Goal: Information Seeking & Learning: Check status

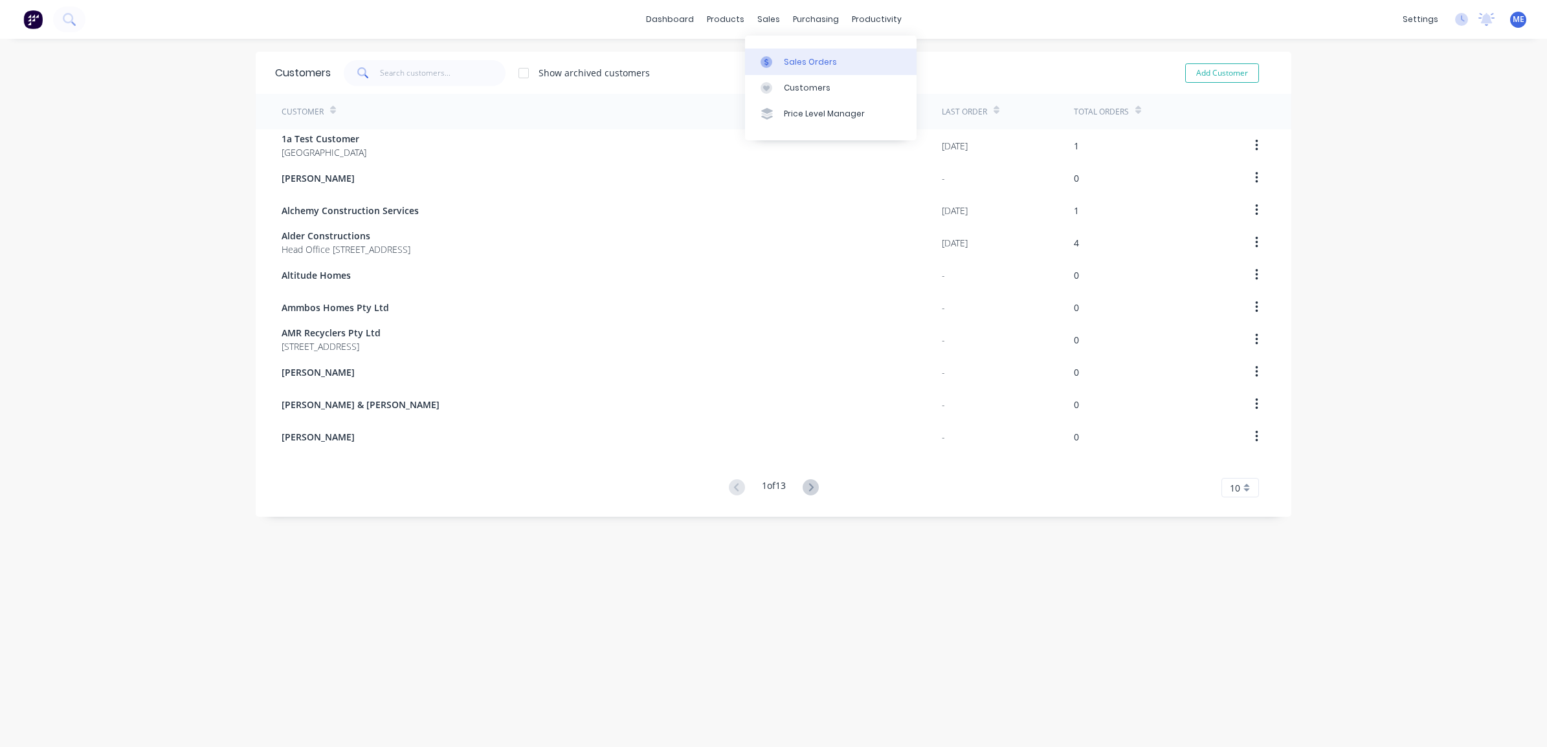
click at [777, 54] on link "Sales Orders" at bounding box center [830, 62] width 171 height 26
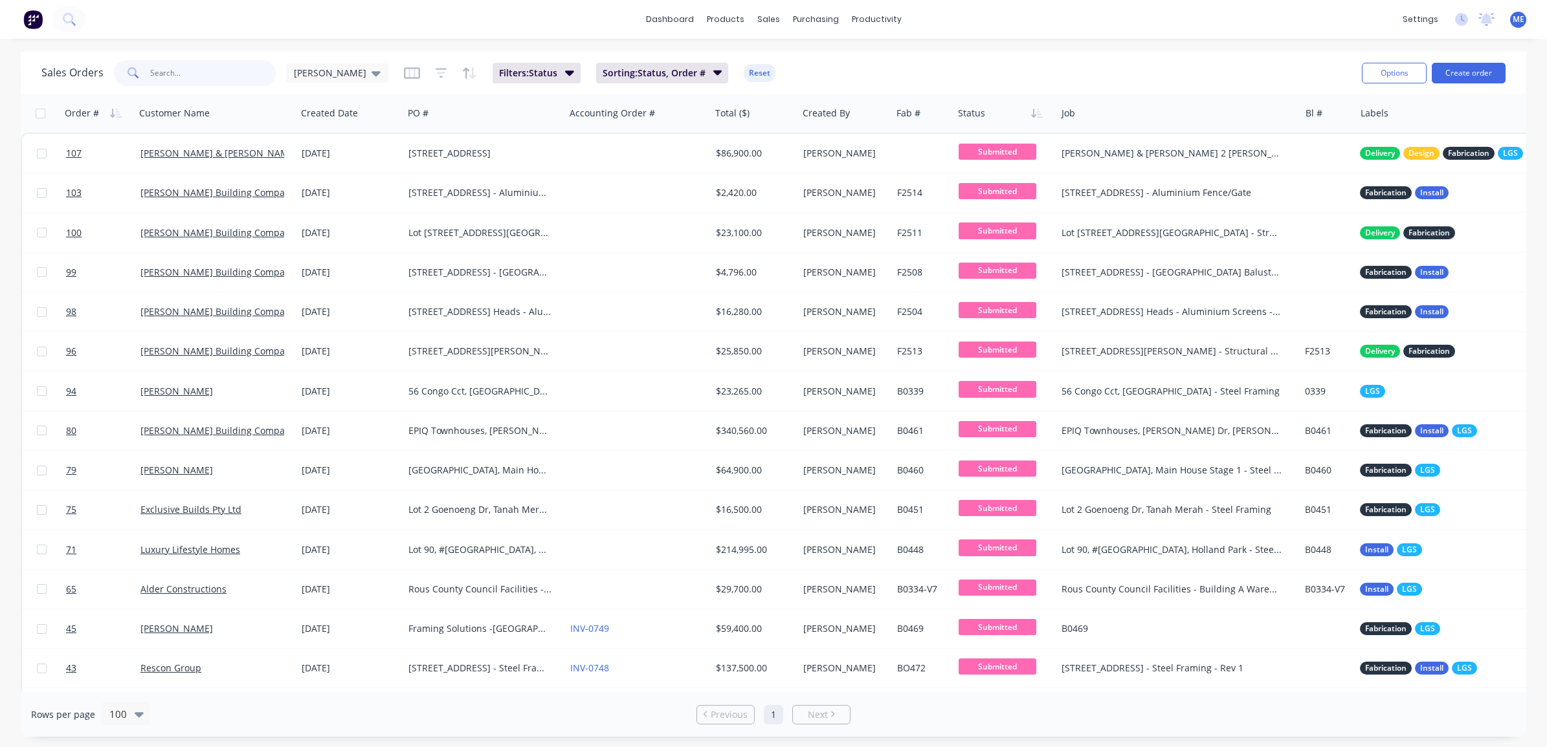
click at [177, 78] on input "text" at bounding box center [213, 73] width 126 height 26
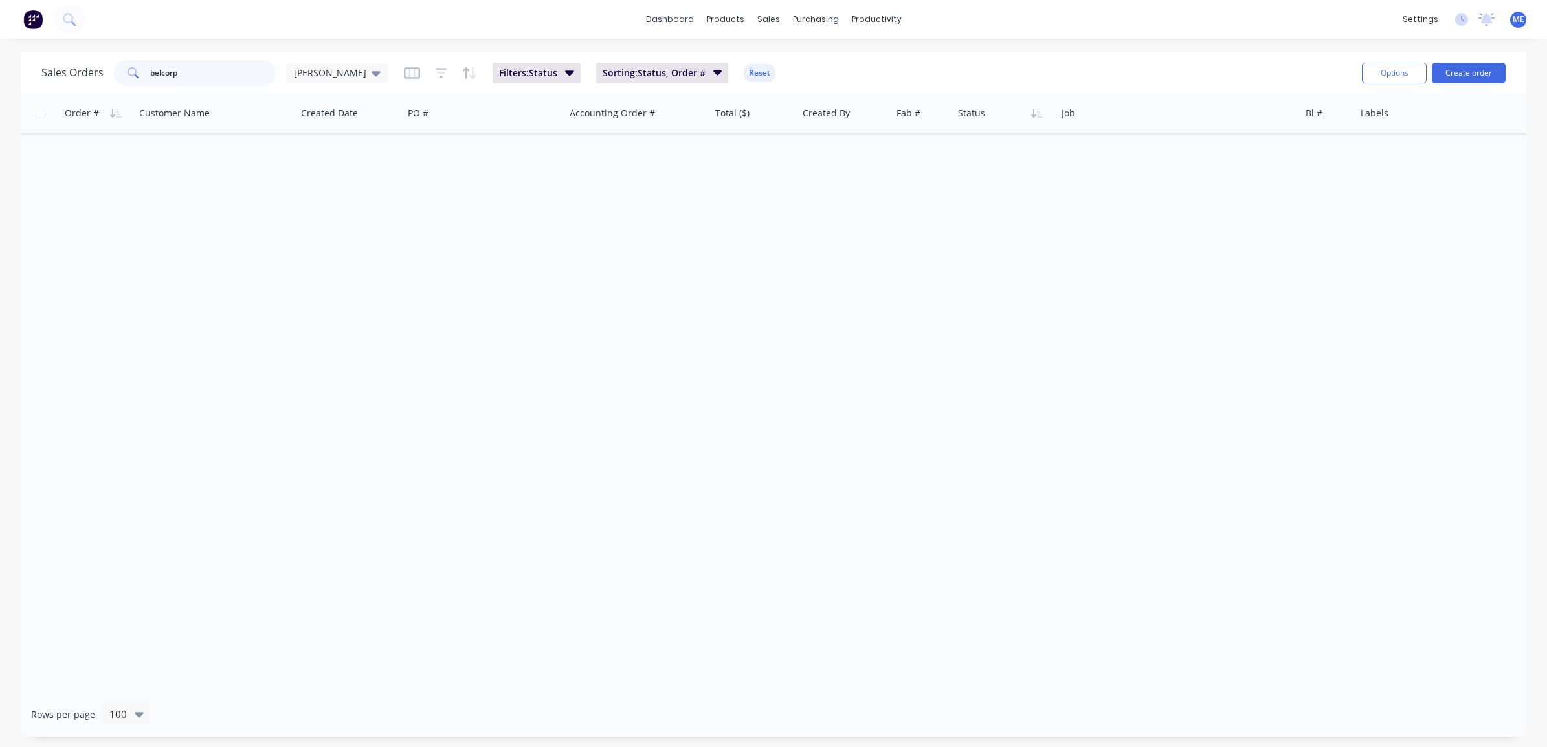
click at [124, 73] on div "belcorp" at bounding box center [195, 73] width 162 height 26
type input "[PERSON_NAME]"
click at [870, 56] on div at bounding box center [865, 62] width 19 height 12
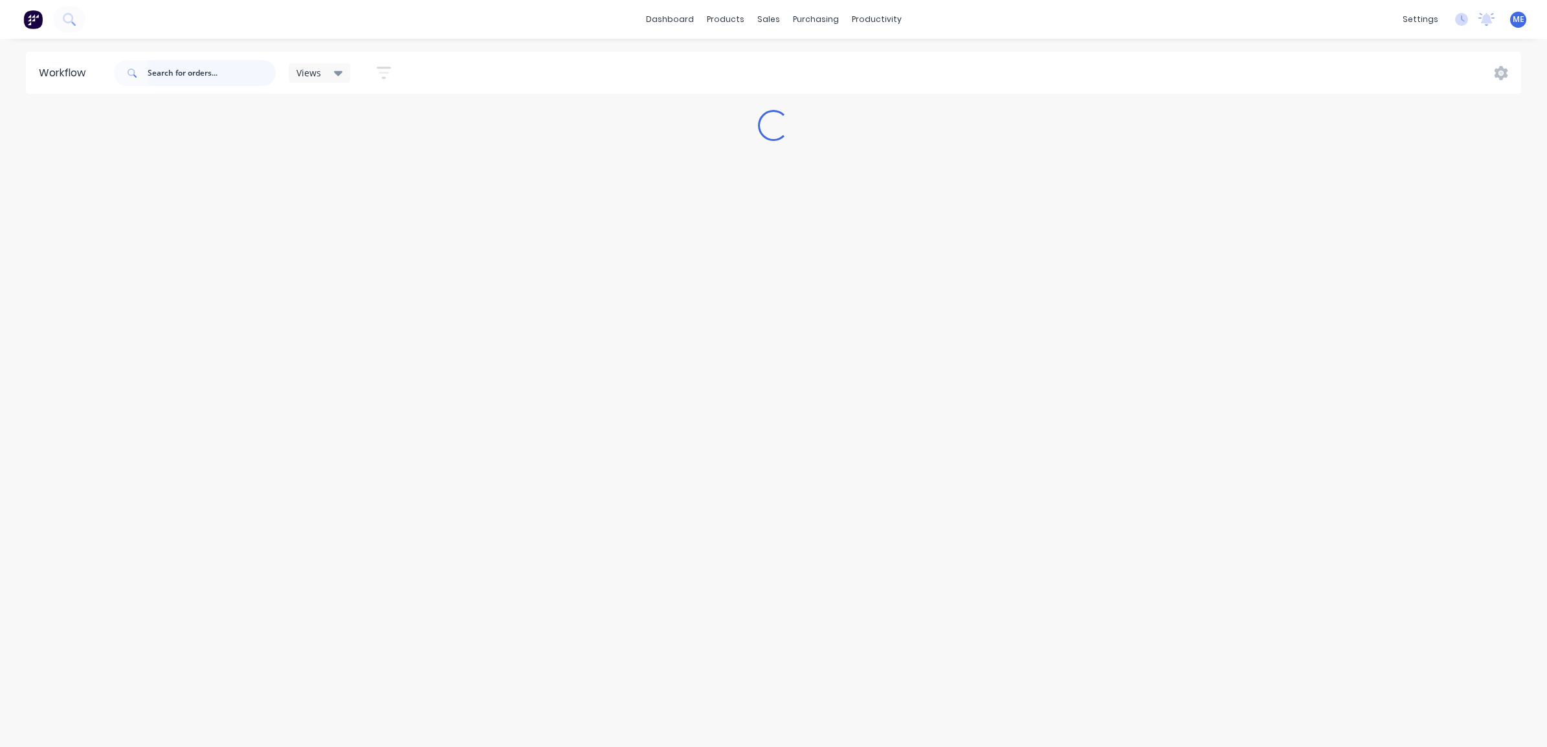
click at [199, 72] on input "text" at bounding box center [212, 73] width 128 height 26
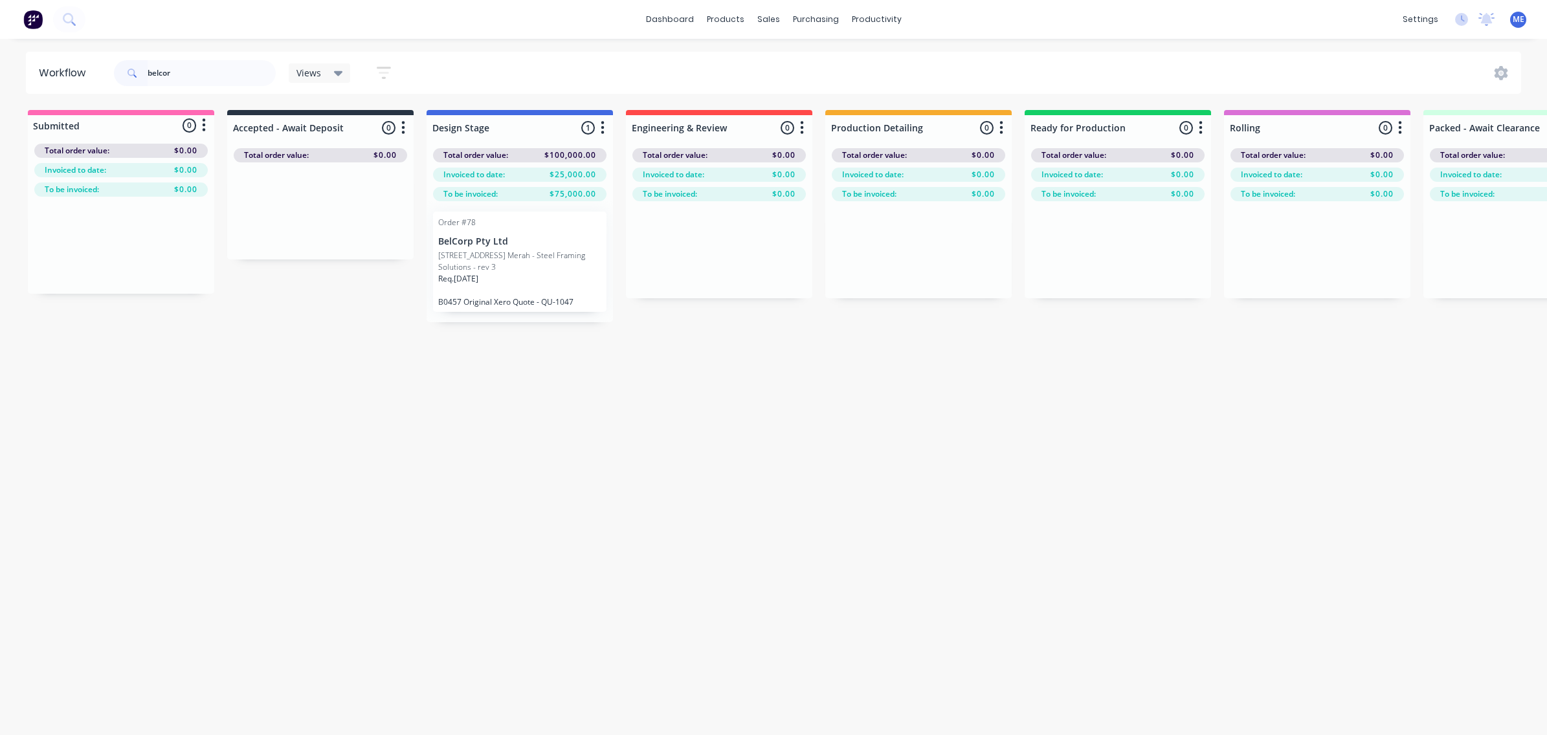
click at [509, 250] on p "[STREET_ADDRESS] Merah - Steel Framing Solutions - rev 3" at bounding box center [519, 261] width 163 height 23
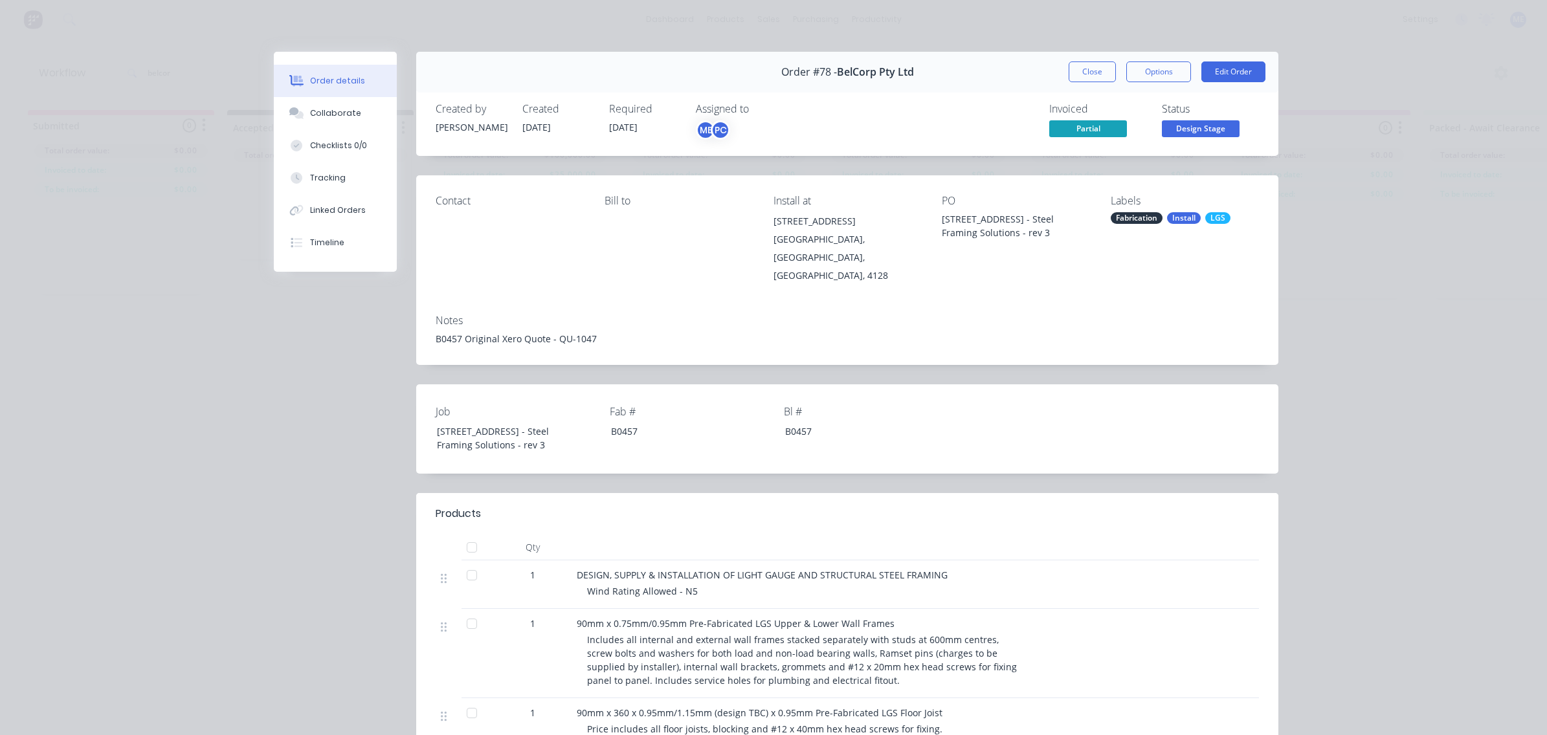
click at [180, 225] on div "Order details Collaborate Checklists 0/0 Tracking Linked Orders Timeline Order …" at bounding box center [773, 367] width 1547 height 735
click at [1088, 70] on button "Close" at bounding box center [1091, 71] width 47 height 21
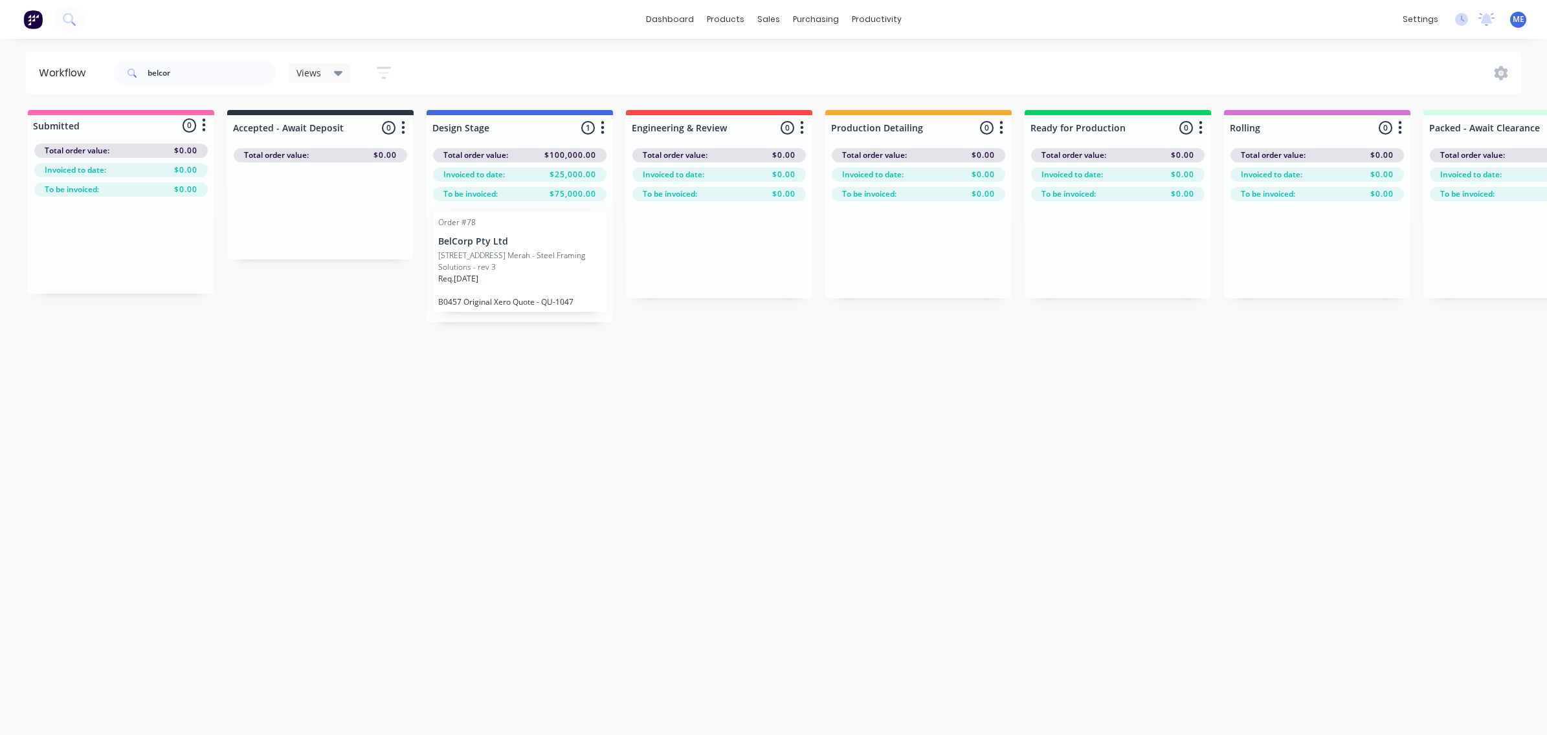
click at [574, 503] on div "Workflow belcor Views Save new view None (Default) edit [PERSON_NAME]'s View ed…" at bounding box center [773, 380] width 1547 height 657
click at [193, 76] on input "belcor" at bounding box center [212, 73] width 128 height 26
click at [71, 71] on header "Workflow belcor Views Save new view None (Default) edit [PERSON_NAME]'s View ed…" at bounding box center [773, 73] width 1495 height 42
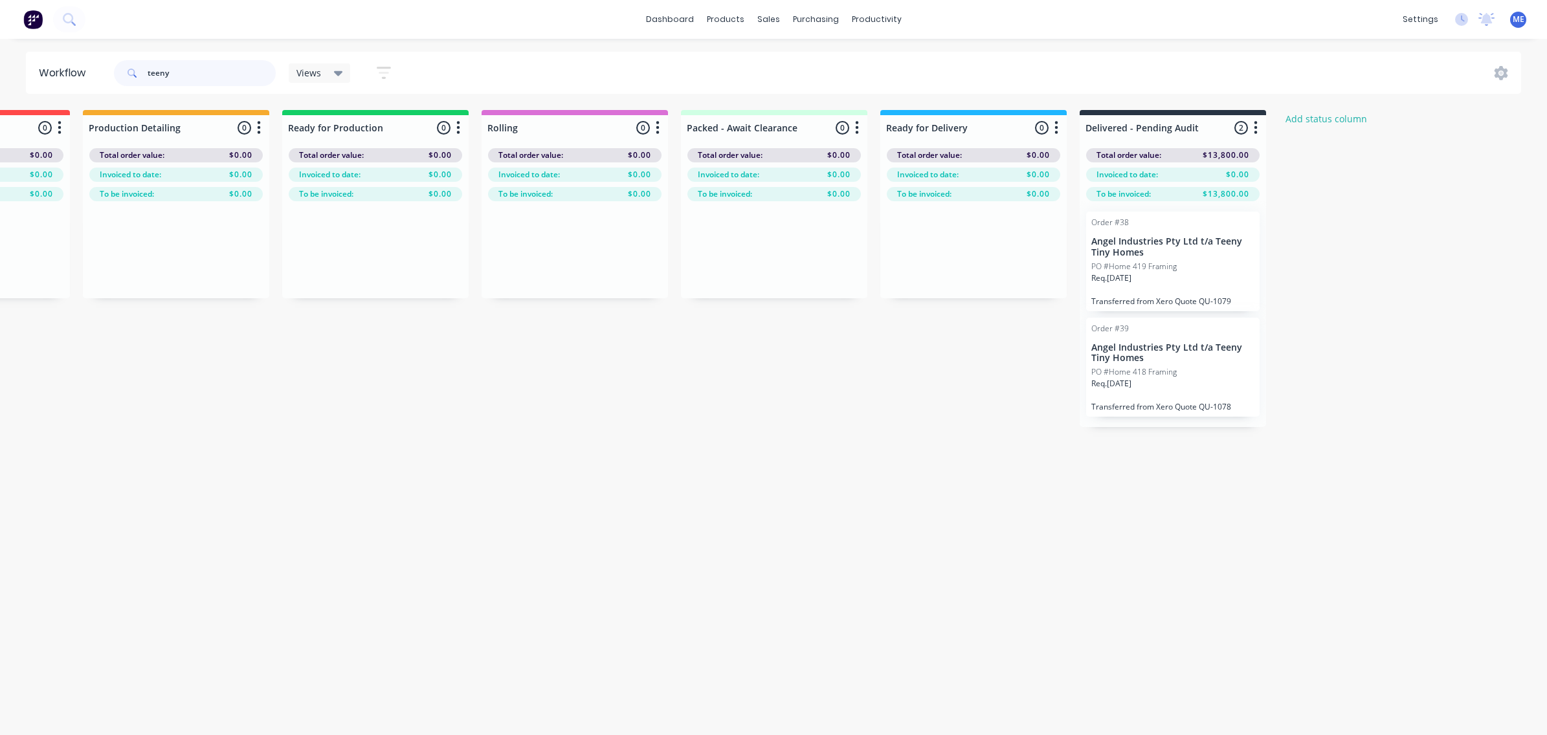
scroll to position [0, 799]
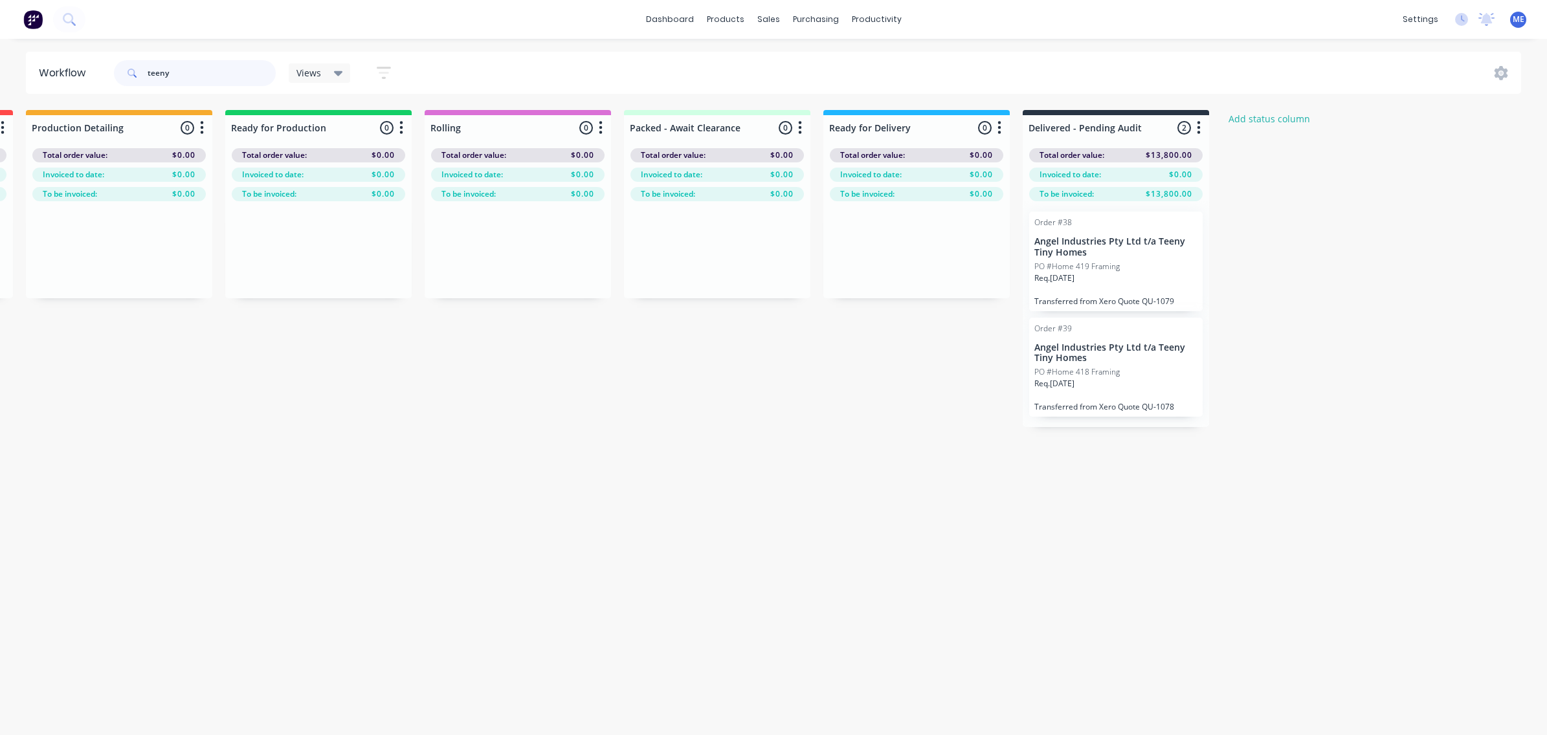
type input "teeny"
click at [1123, 270] on div "PO #Home 419 Framing" at bounding box center [1115, 267] width 163 height 12
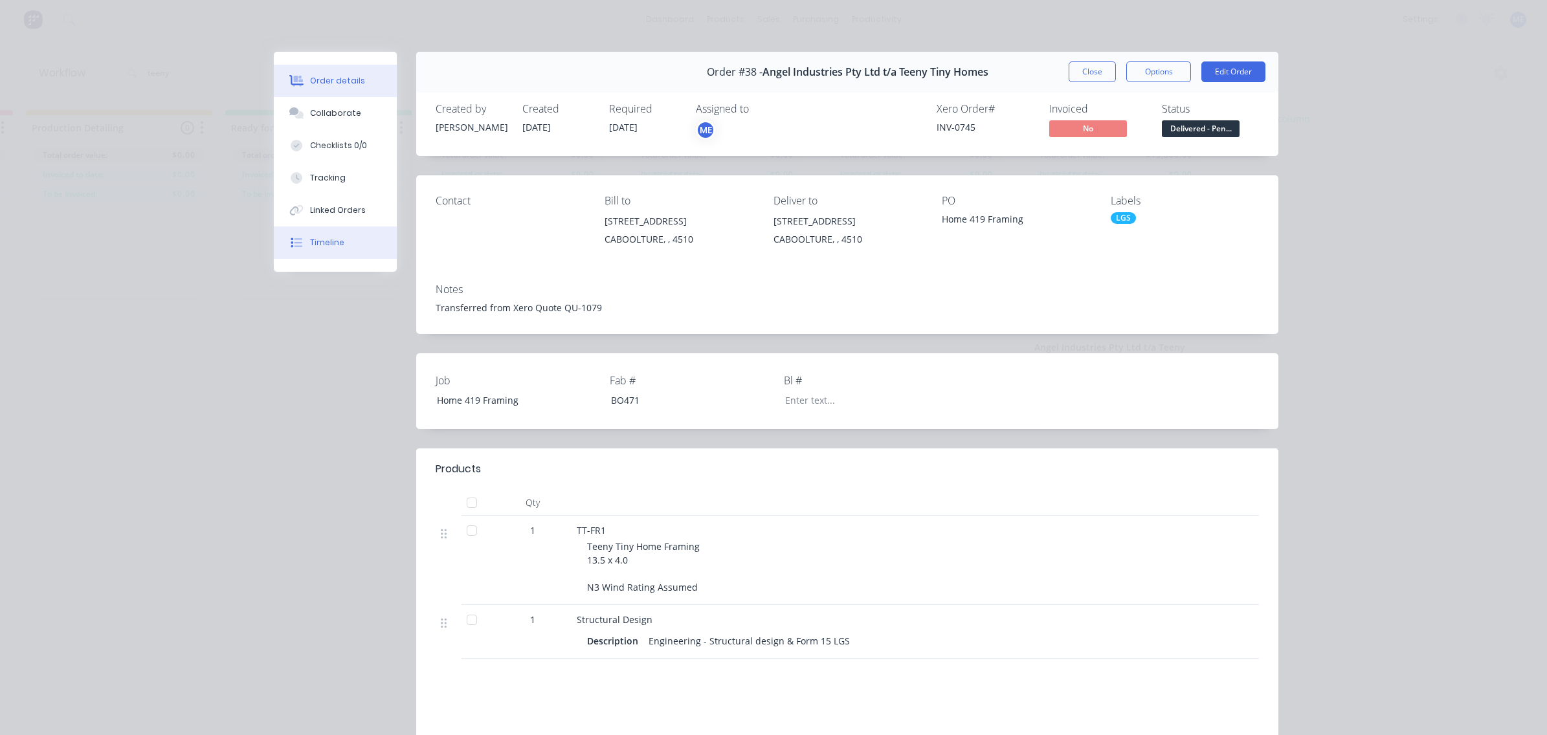
click at [318, 249] on button "Timeline" at bounding box center [335, 242] width 123 height 32
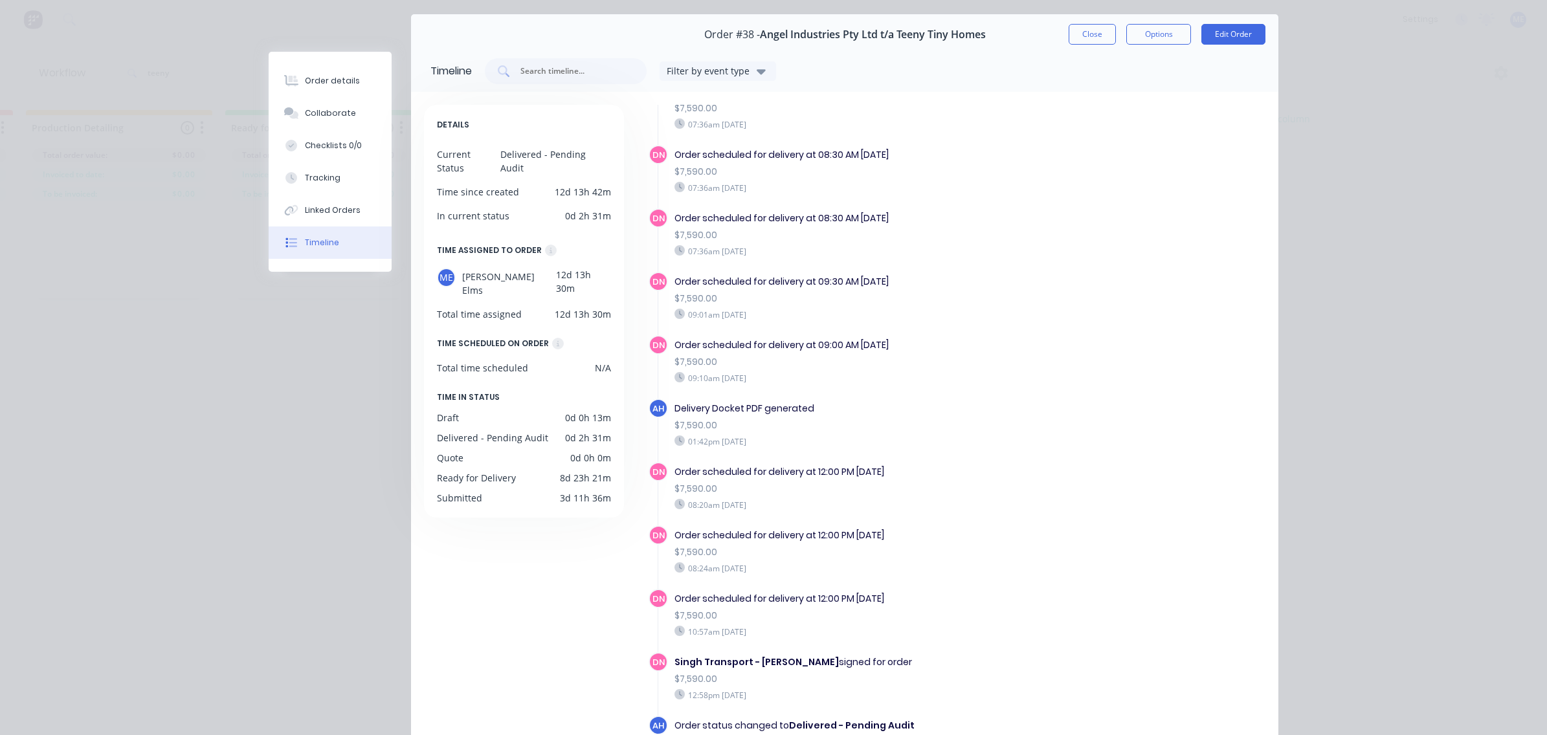
scroll to position [177, 0]
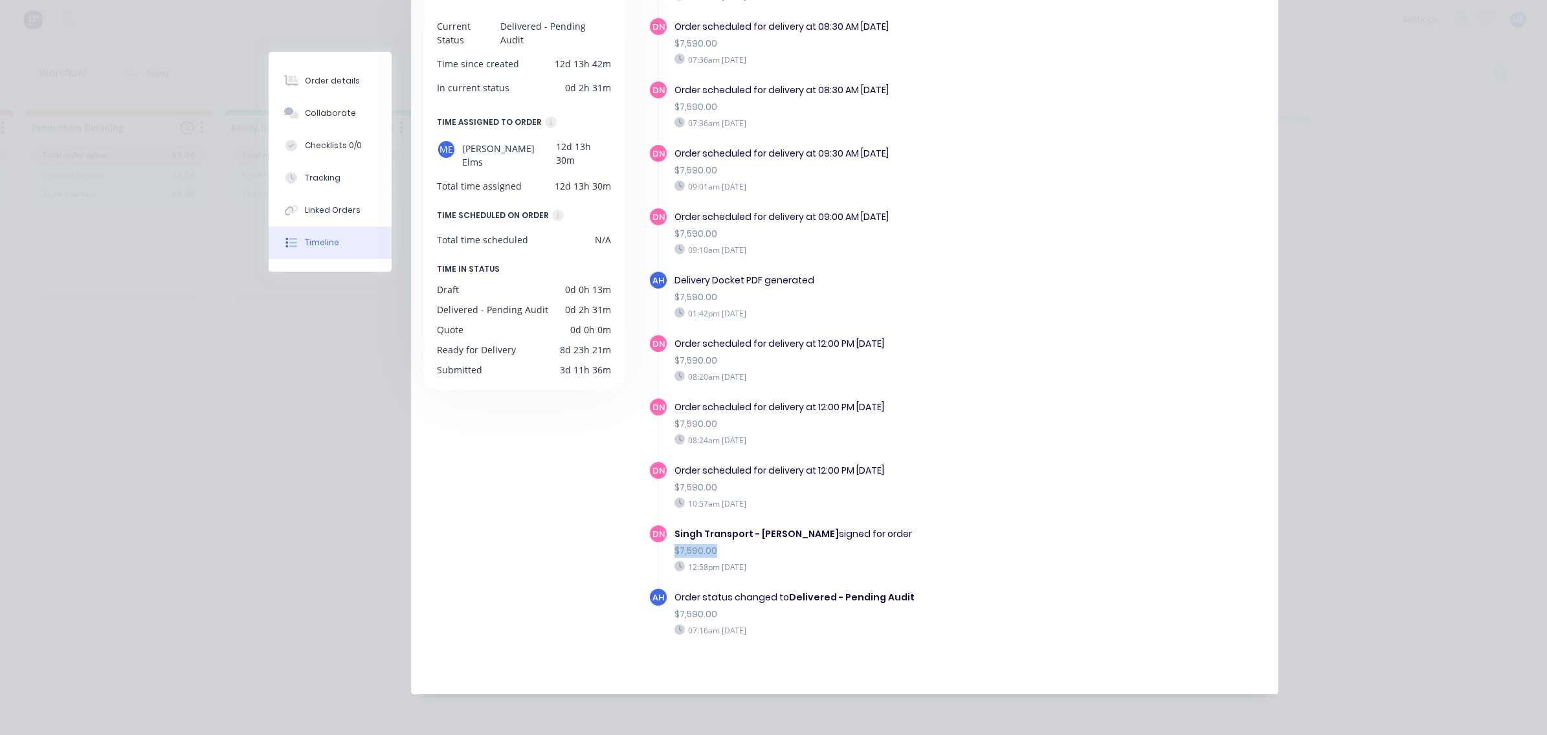
drag, startPoint x: 719, startPoint y: 533, endPoint x: 655, endPoint y: 538, distance: 64.3
click at [655, 538] on div "[PERSON_NAME] Transport - [PERSON_NAME] signed for order $7,590.00 12:58pm [DAT…" at bounding box center [866, 555] width 437 height 63
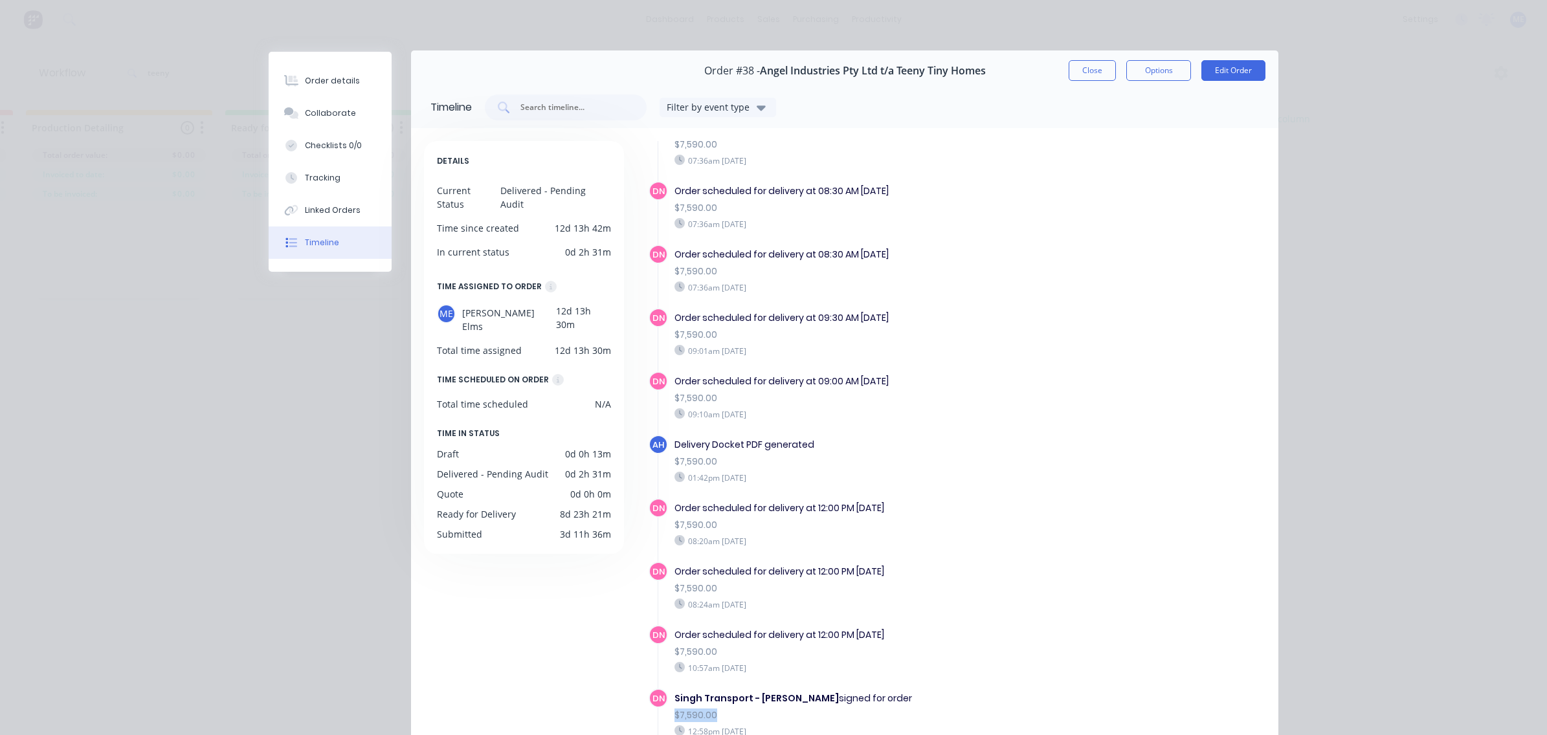
scroll to position [0, 0]
click at [1092, 72] on button "Close" at bounding box center [1091, 71] width 47 height 21
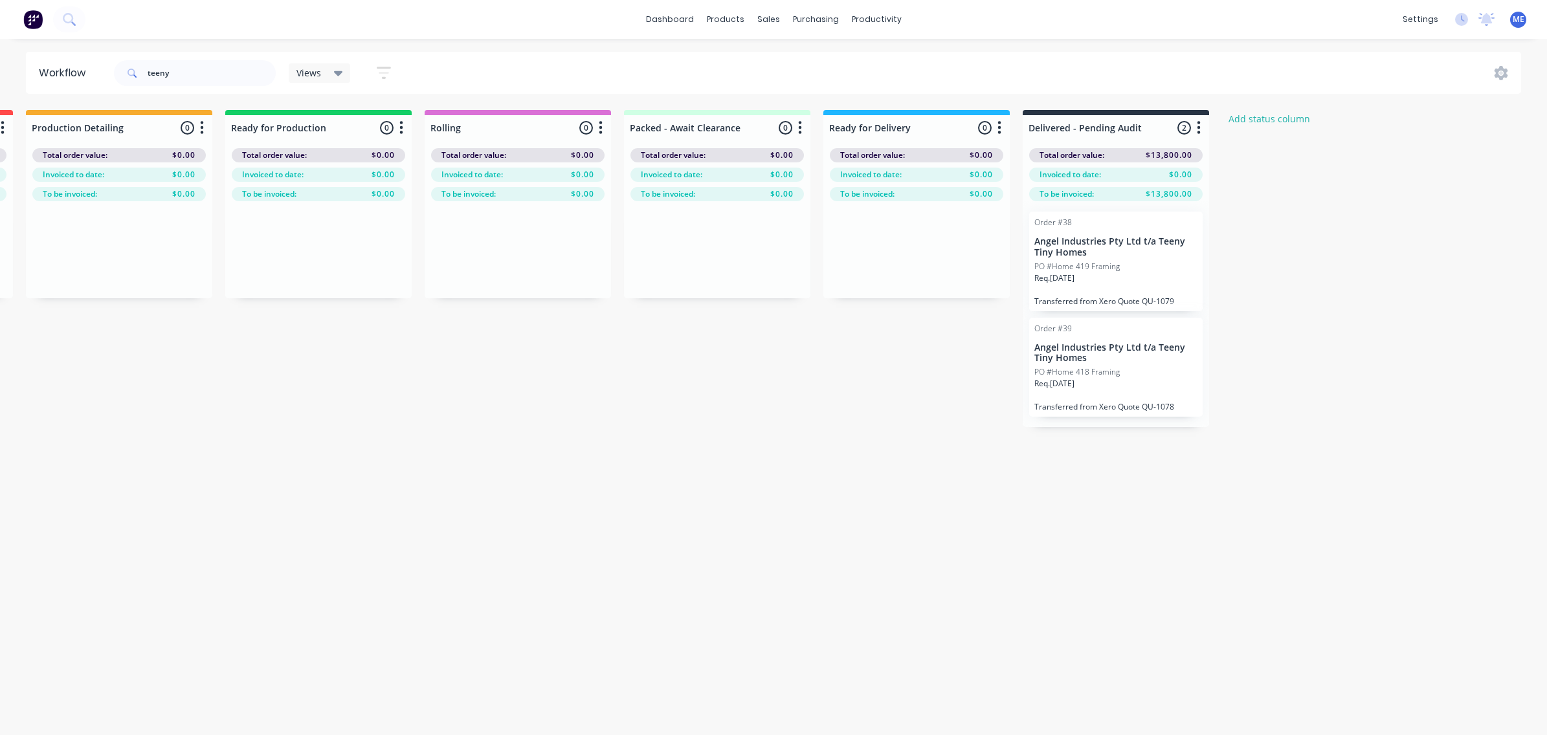
drag, startPoint x: 188, startPoint y: 78, endPoint x: 63, endPoint y: 72, distance: 125.0
click at [93, 75] on header "Workflow teeny Views Save new view None (Default) edit [PERSON_NAME]'s View edi…" at bounding box center [773, 73] width 1495 height 42
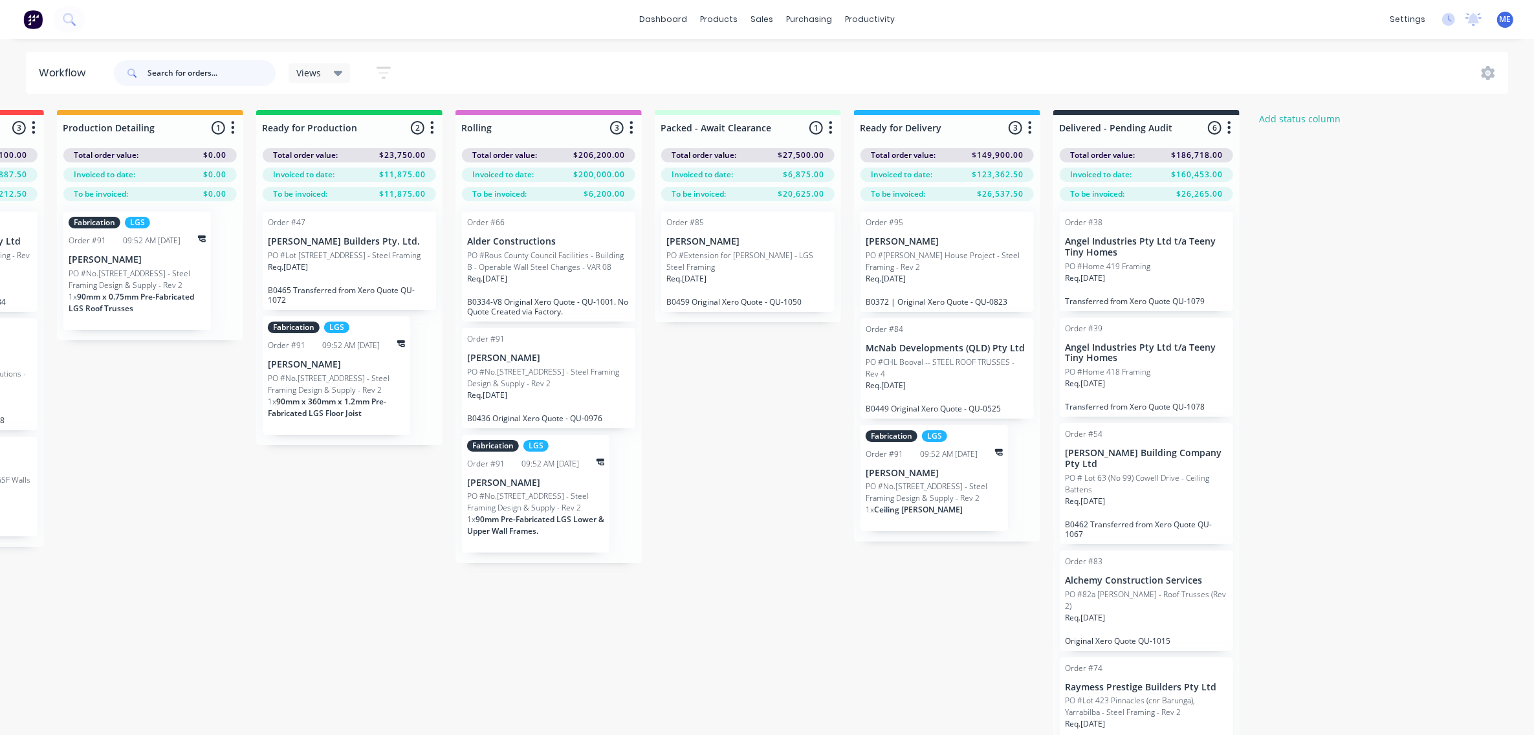
scroll to position [0, 811]
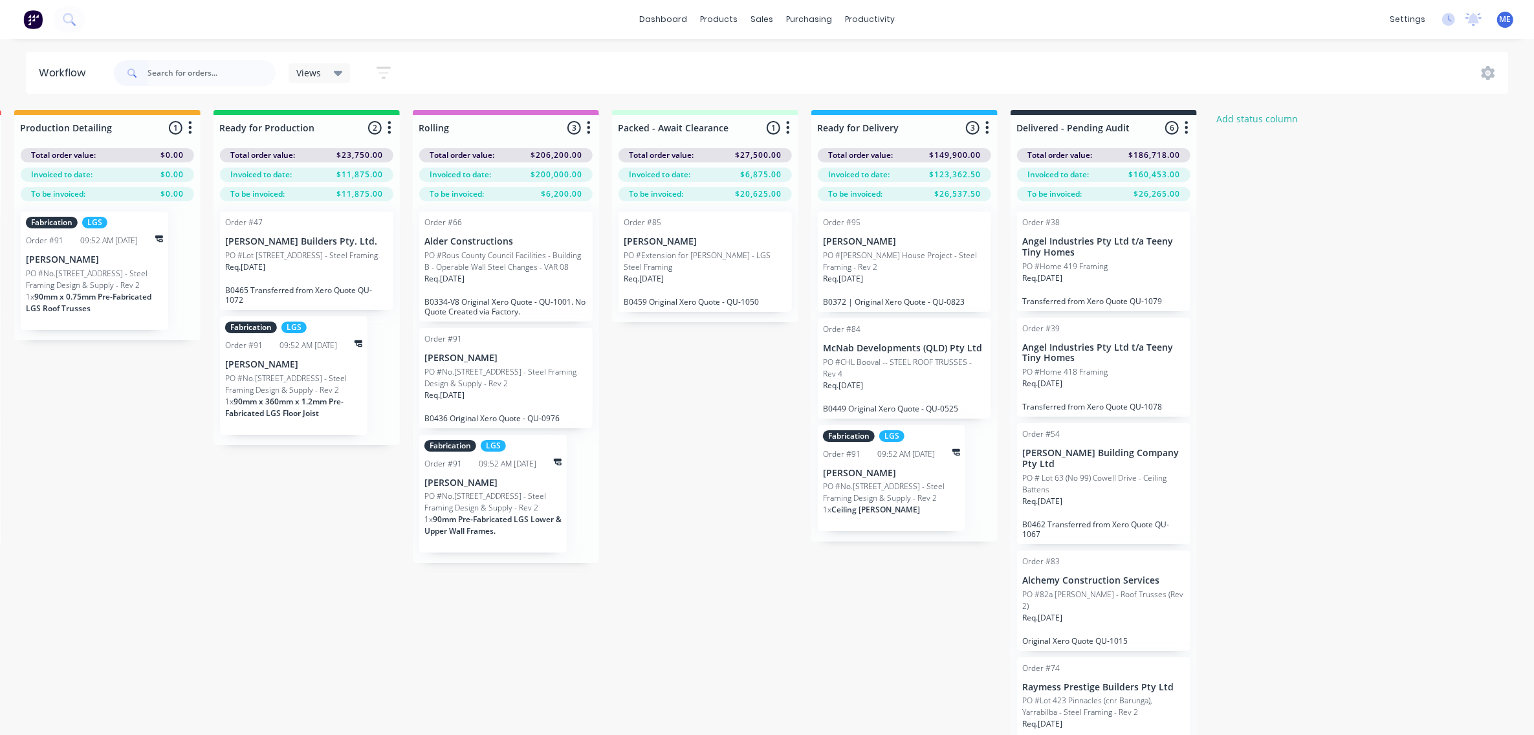
click at [1130, 257] on p "Angel Industries Pty Ltd t/a Teeny Tiny Homes" at bounding box center [1103, 247] width 163 height 22
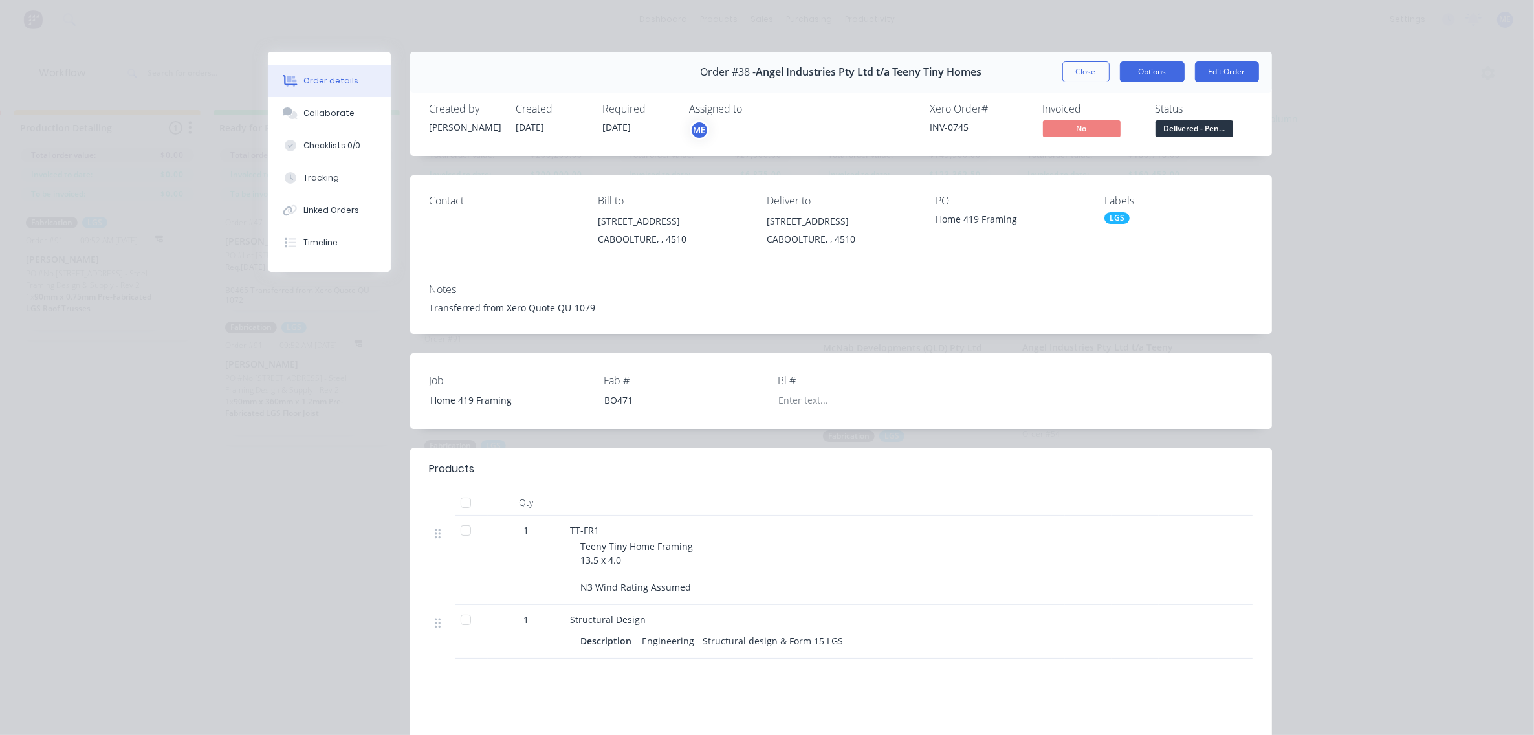
click at [1160, 67] on button "Options" at bounding box center [1152, 71] width 65 height 21
click at [1024, 322] on div "Notes Transferred from Xero Quote QU-1079" at bounding box center [841, 303] width 862 height 61
click at [309, 237] on div "Timeline" at bounding box center [320, 243] width 34 height 12
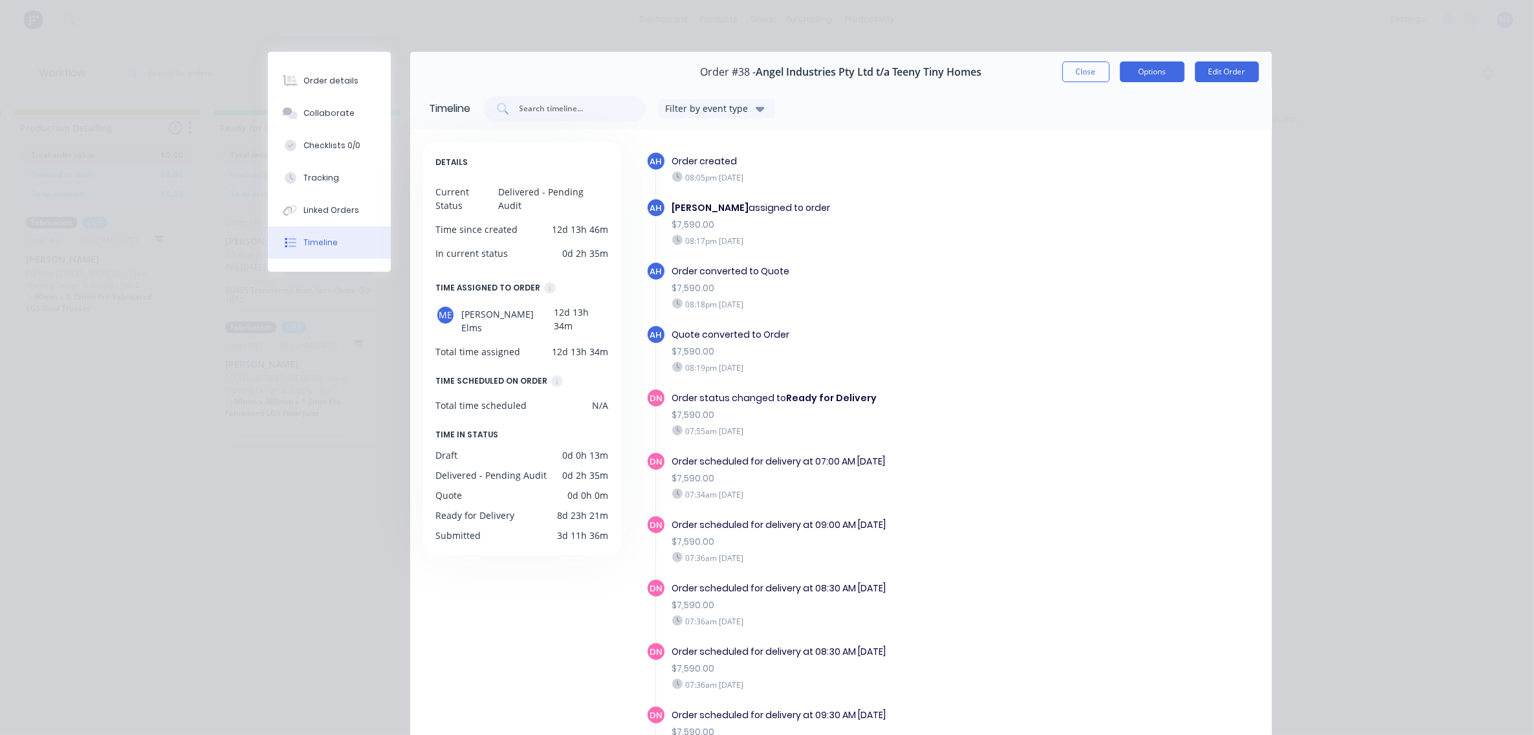
click at [1137, 78] on button "Options" at bounding box center [1152, 71] width 65 height 21
click at [1076, 76] on button "Close" at bounding box center [1086, 71] width 47 height 21
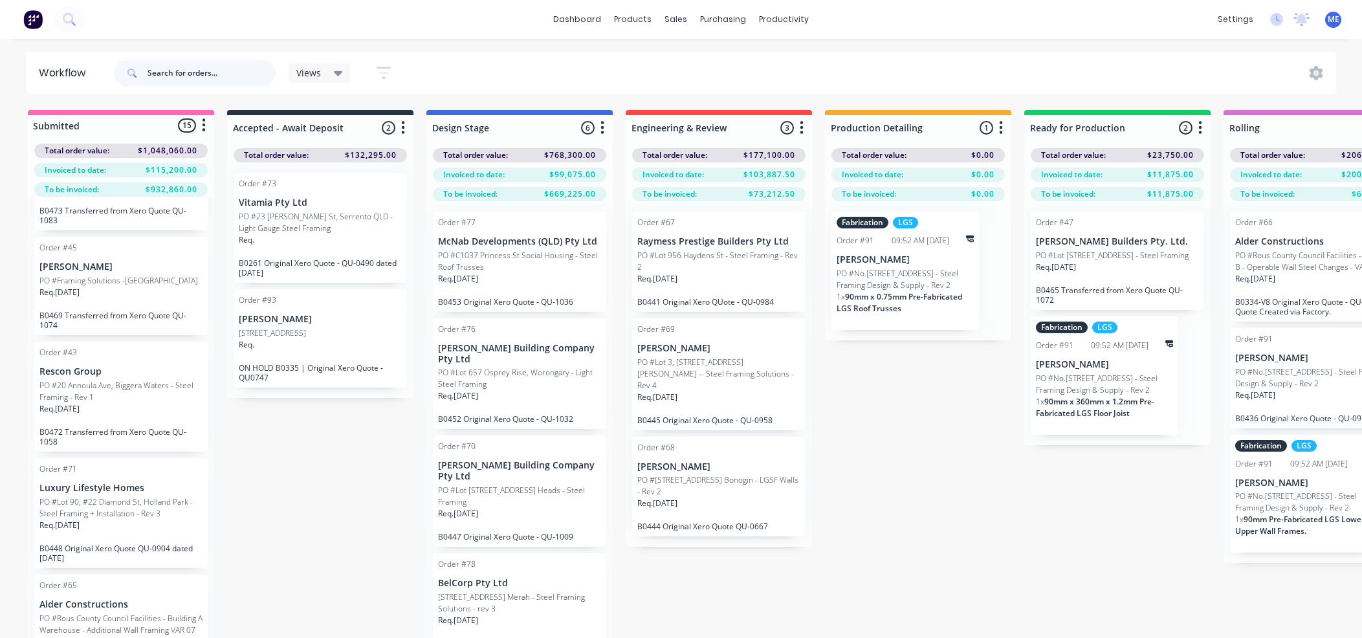
scroll to position [80, 0]
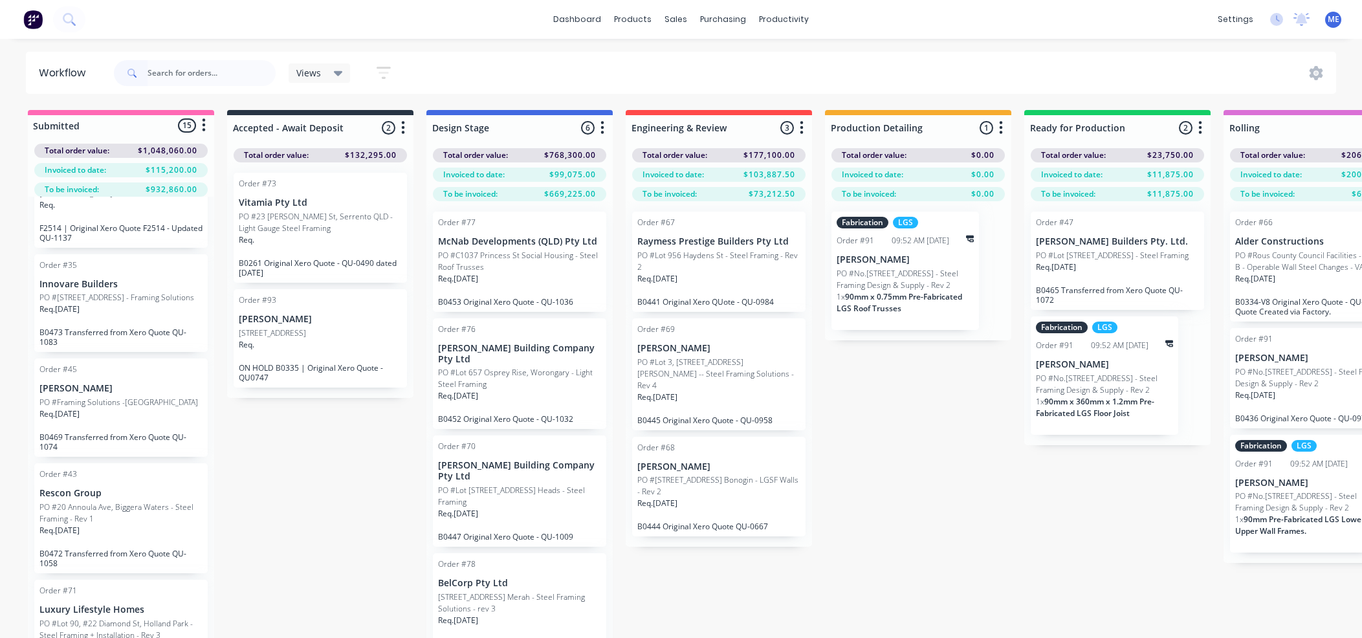
click at [116, 430] on div "Req. [DATE]" at bounding box center [120, 419] width 163 height 22
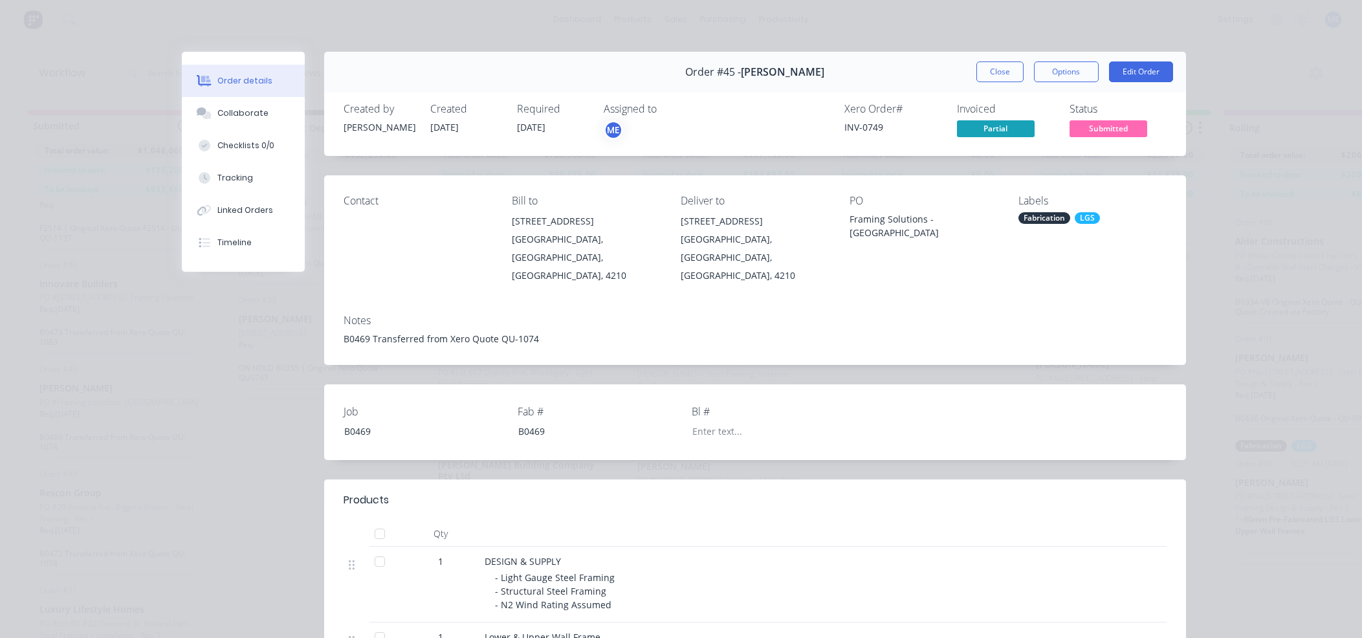
click at [974, 131] on span "Partial" at bounding box center [996, 128] width 78 height 16
click at [995, 128] on span "Partial" at bounding box center [996, 128] width 78 height 16
click at [998, 129] on span "Partial" at bounding box center [996, 128] width 78 height 16
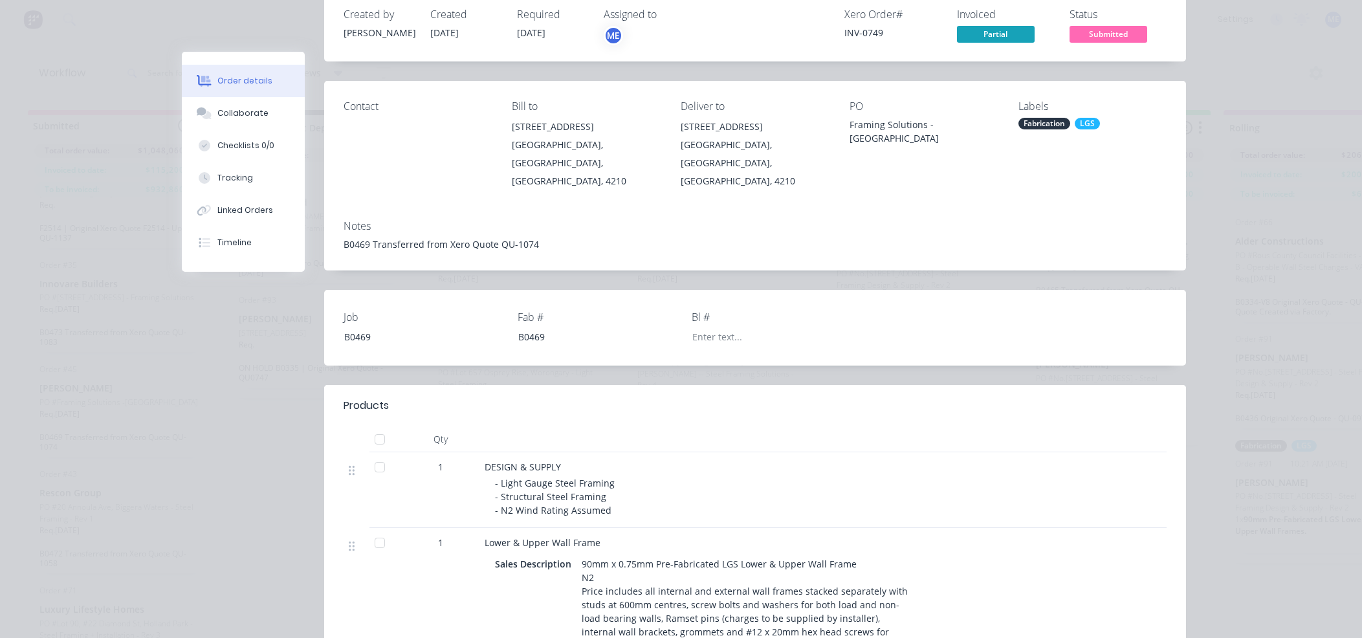
scroll to position [0, 0]
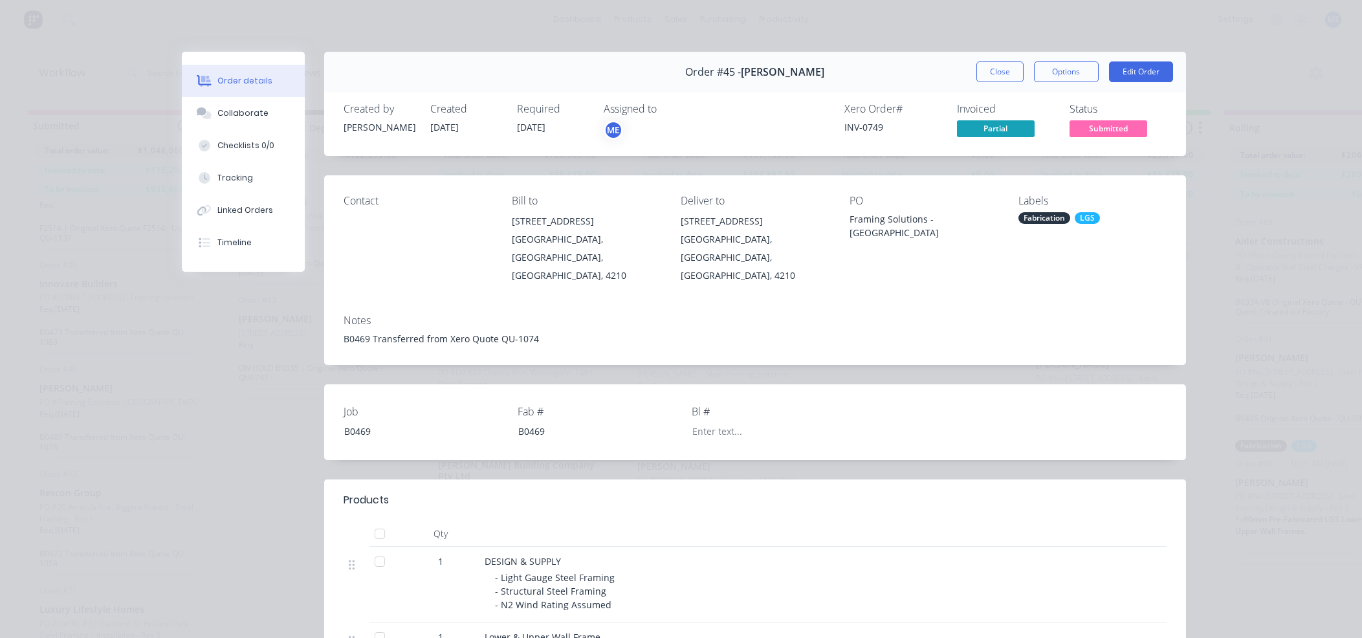
click at [991, 57] on div "Order #45 - [PERSON_NAME] Close Options Edit Order" at bounding box center [755, 72] width 862 height 41
click at [1042, 72] on button "Options" at bounding box center [1066, 71] width 65 height 21
click at [1003, 73] on button "Close" at bounding box center [999, 71] width 47 height 21
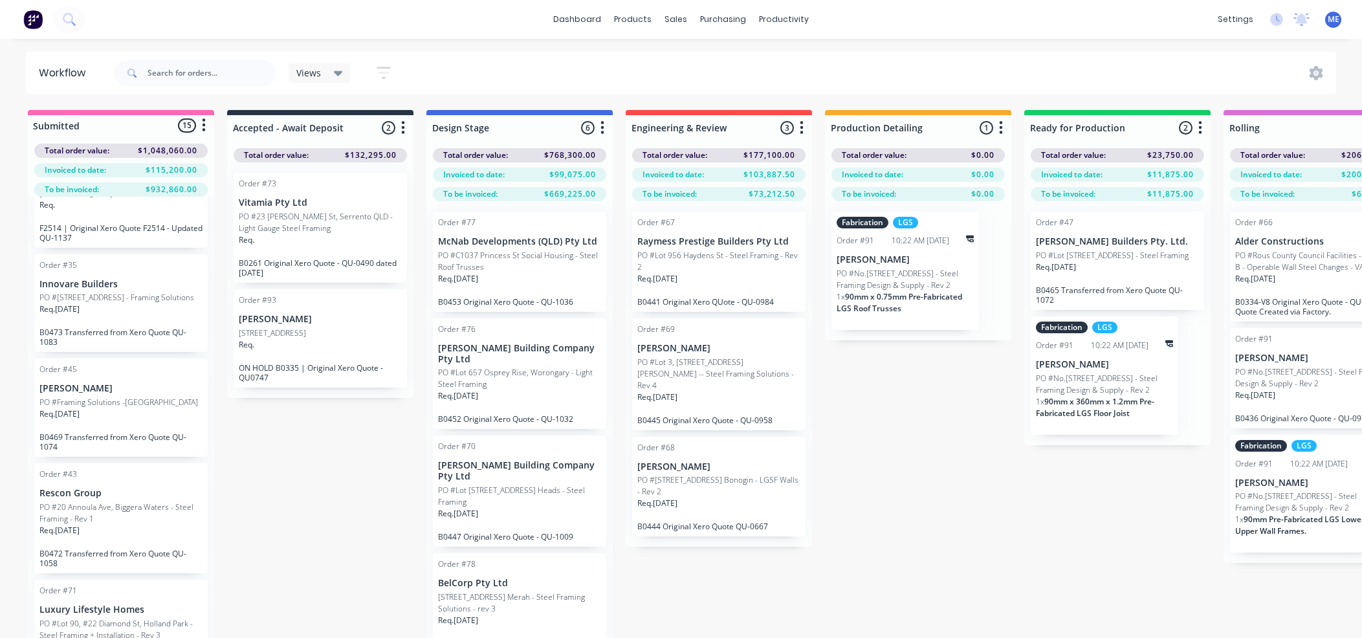
click at [350, 496] on div "Submitted 15 Status colour #FF69B4 hex #FF69B4 Save Cancel Summaries Total orde…" at bounding box center [1163, 397] width 2346 height 574
click at [317, 533] on div "Submitted 15 Status colour #FF69B4 hex #FF69B4 Save Cancel Summaries Total orde…" at bounding box center [1163, 397] width 2346 height 574
drag, startPoint x: 1032, startPoint y: 528, endPoint x: 1033, endPoint y: 535, distance: 7.1
click at [1033, 528] on div "Submitted 15 Status colour #FF69B4 hex #FF69B4 Save Cancel Summaries Total orde…" at bounding box center [1163, 397] width 2346 height 574
